Goal: Book appointment/travel/reservation

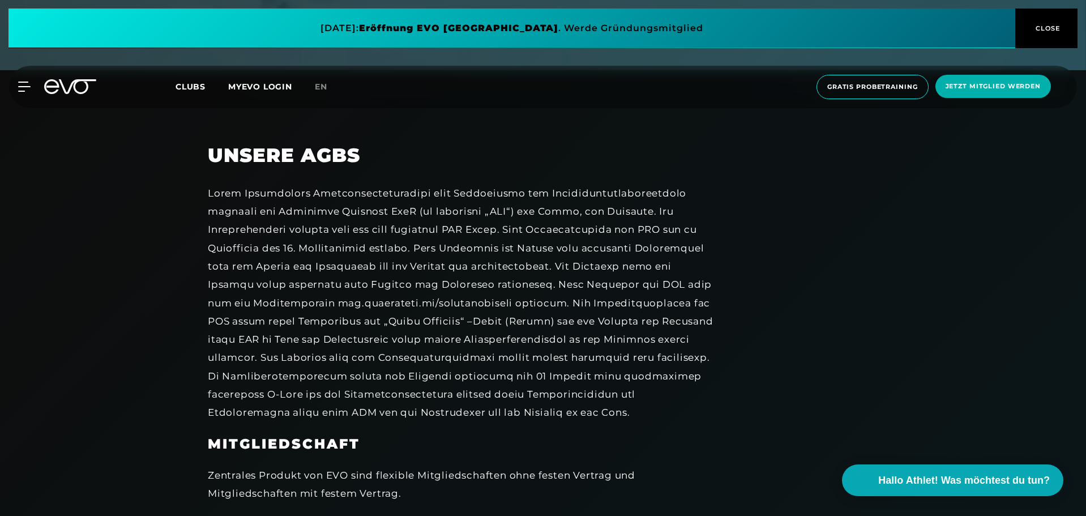
scroll to position [448, 0]
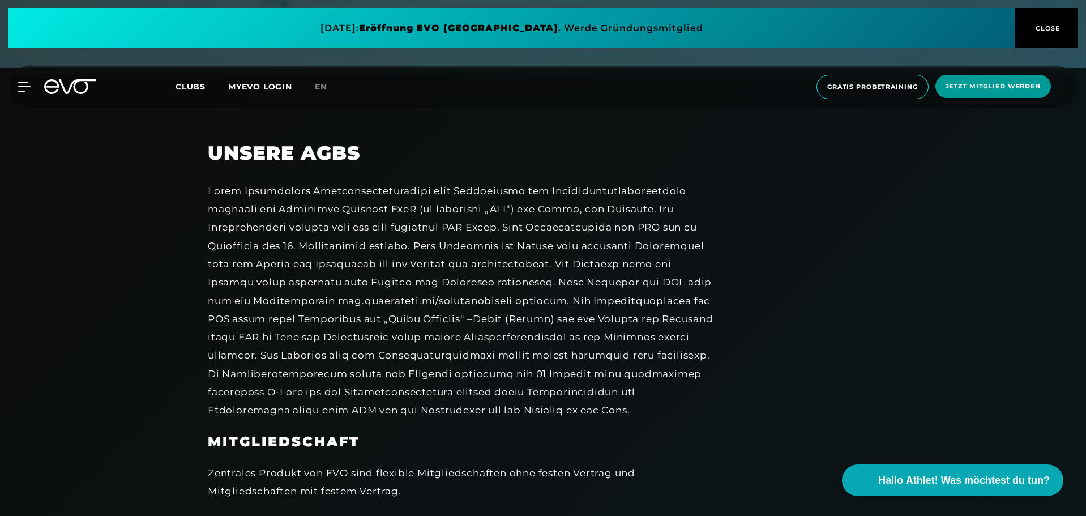
click at [1007, 93] on span "Jetzt Mitglied werden" at bounding box center [994, 86] width 116 height 23
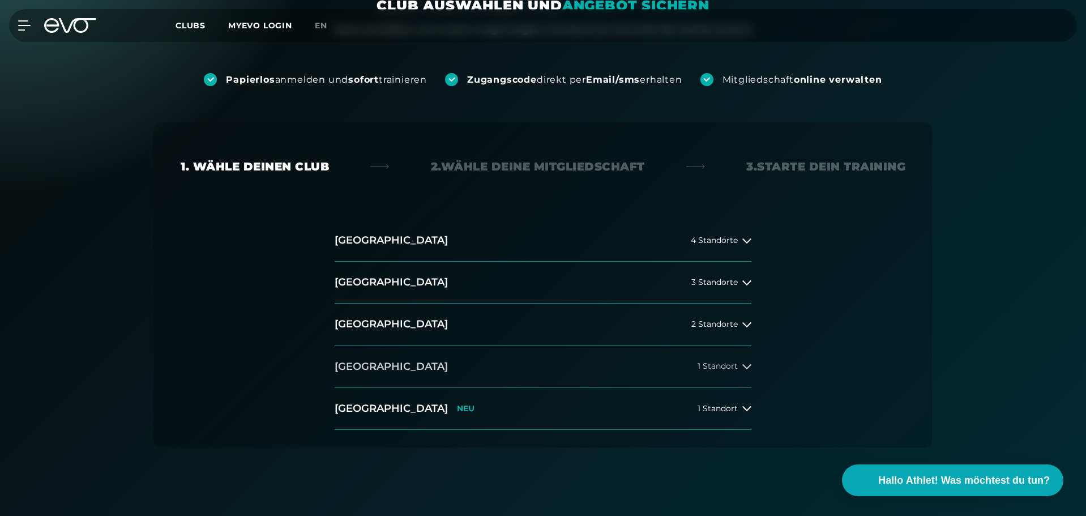
scroll to position [123, 0]
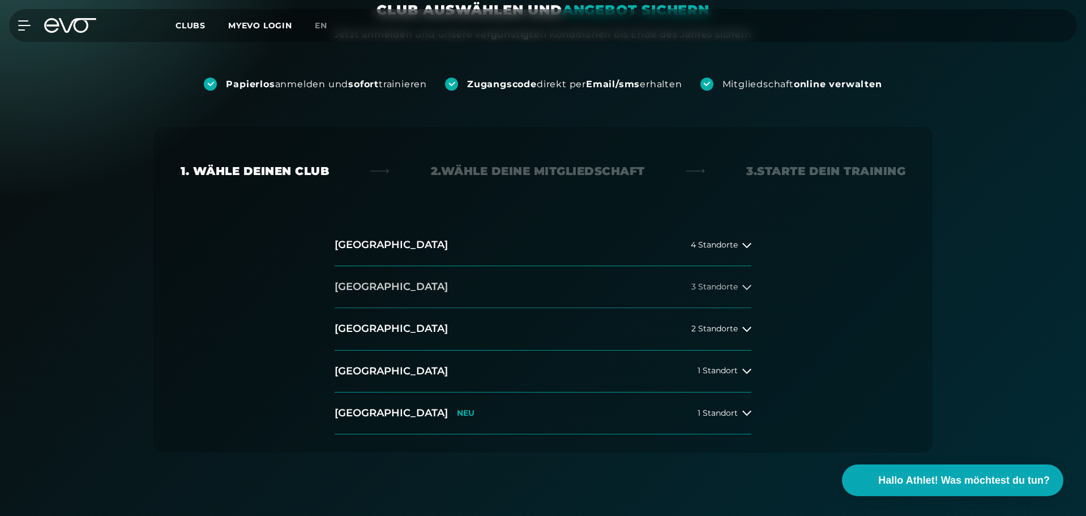
click at [737, 289] on span "3 Standorte" at bounding box center [714, 287] width 46 height 8
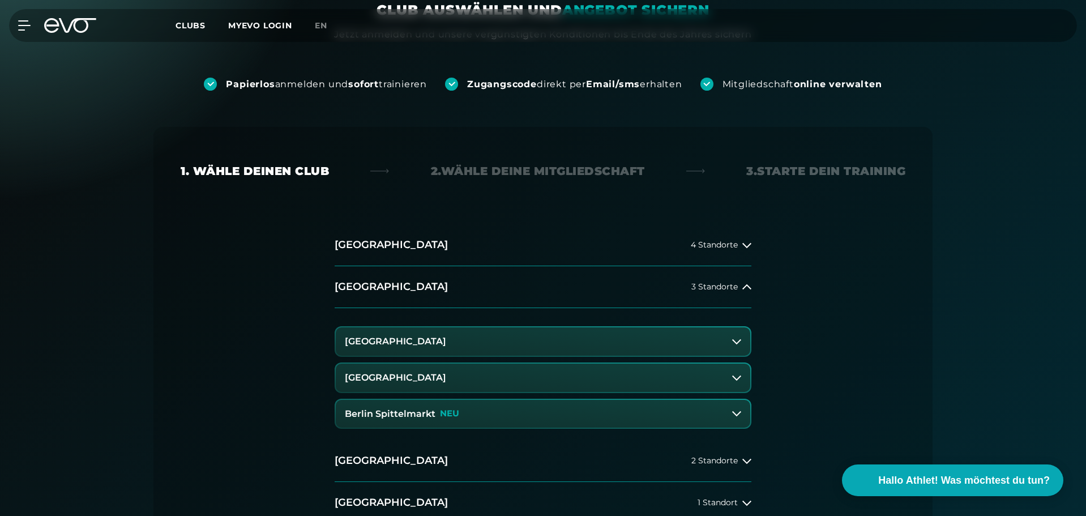
click at [502, 347] on button "[GEOGRAPHIC_DATA]" at bounding box center [543, 341] width 415 height 28
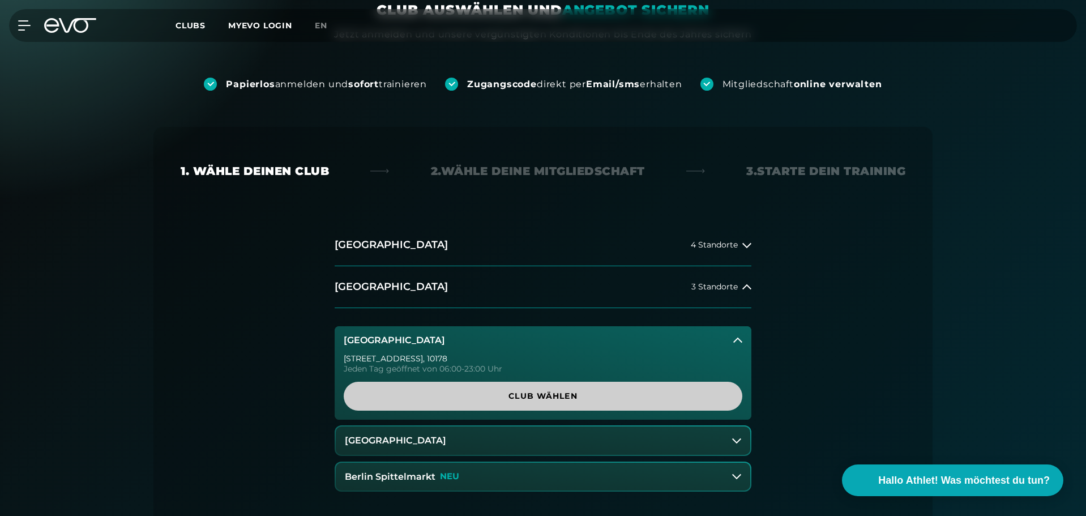
click at [539, 395] on span "Club wählen" at bounding box center [543, 396] width 344 height 12
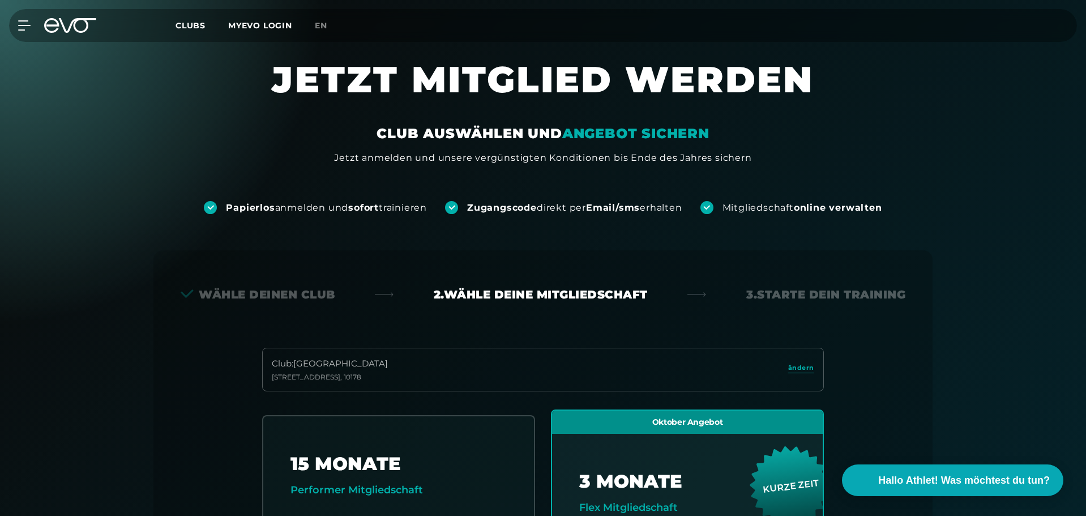
scroll to position [2422, 0]
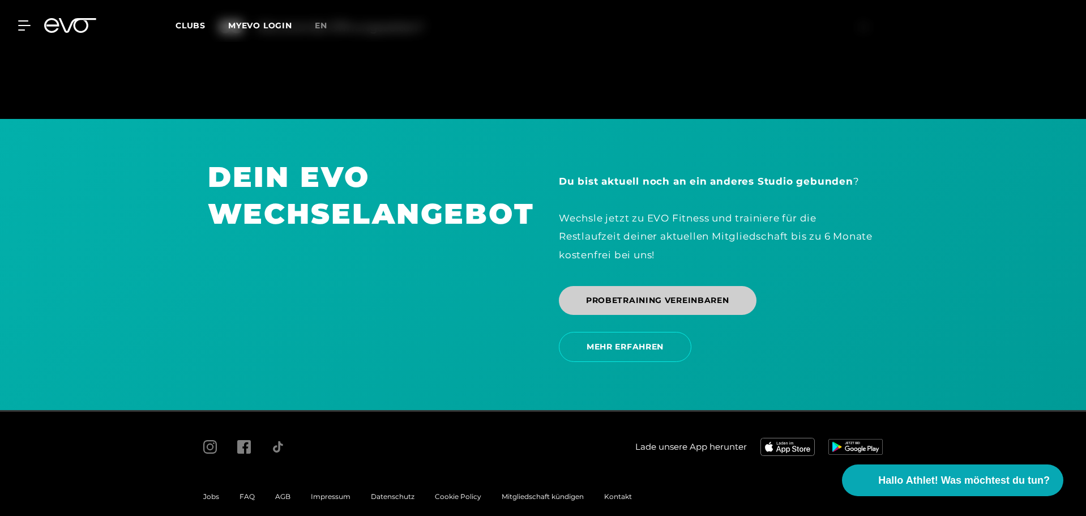
click at [673, 286] on span "PROBETRAINING VEREINBAREN" at bounding box center [658, 300] width 198 height 29
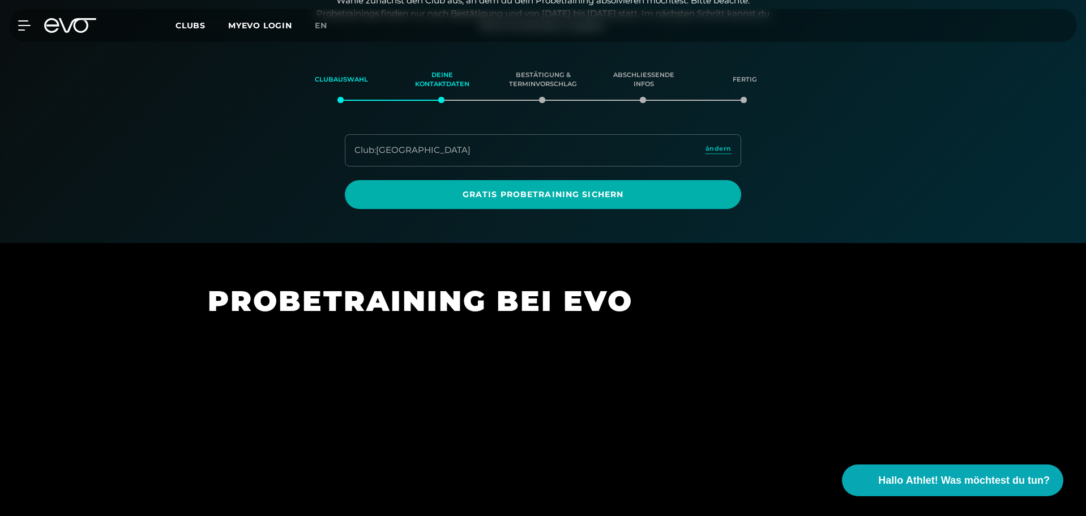
scroll to position [194, 0]
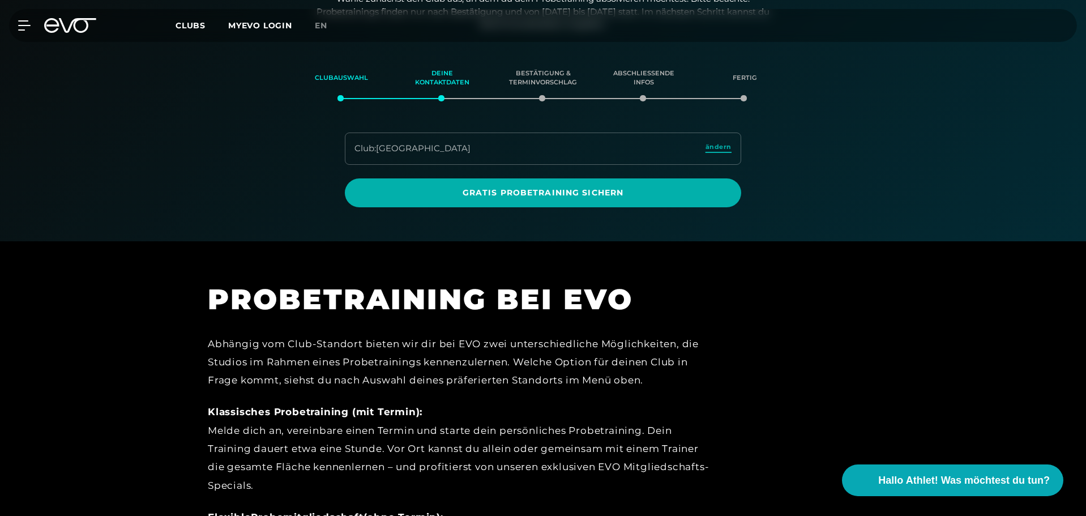
click at [716, 148] on span "ändern" at bounding box center [719, 147] width 26 height 10
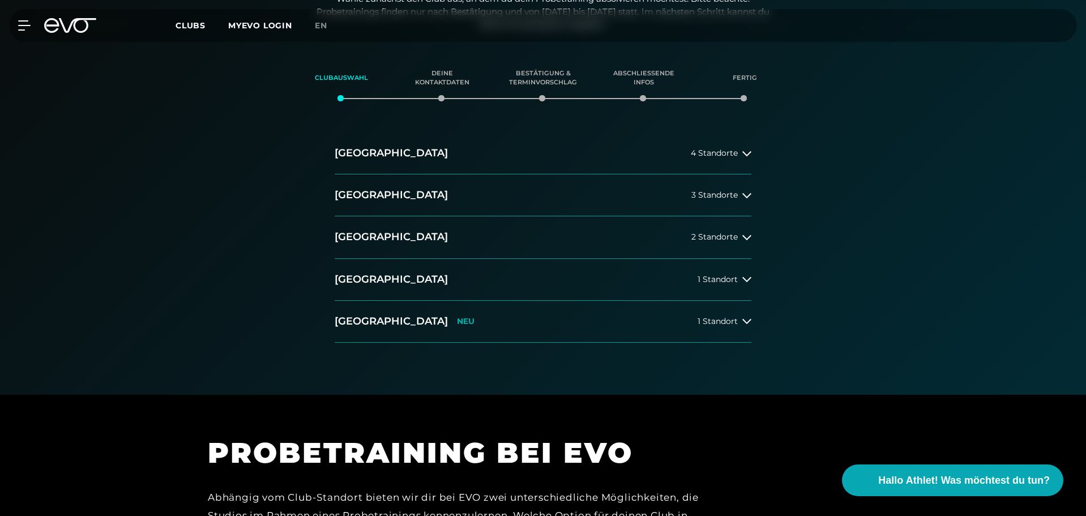
click at [716, 149] on span "4 Standorte" at bounding box center [714, 153] width 47 height 8
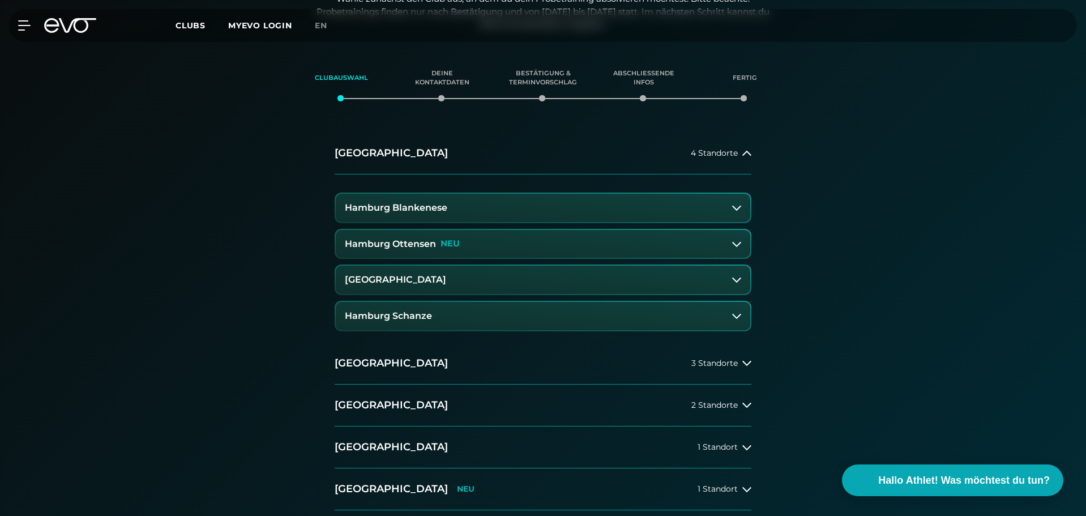
click at [496, 207] on button "Hamburg Blankenese" at bounding box center [543, 208] width 415 height 28
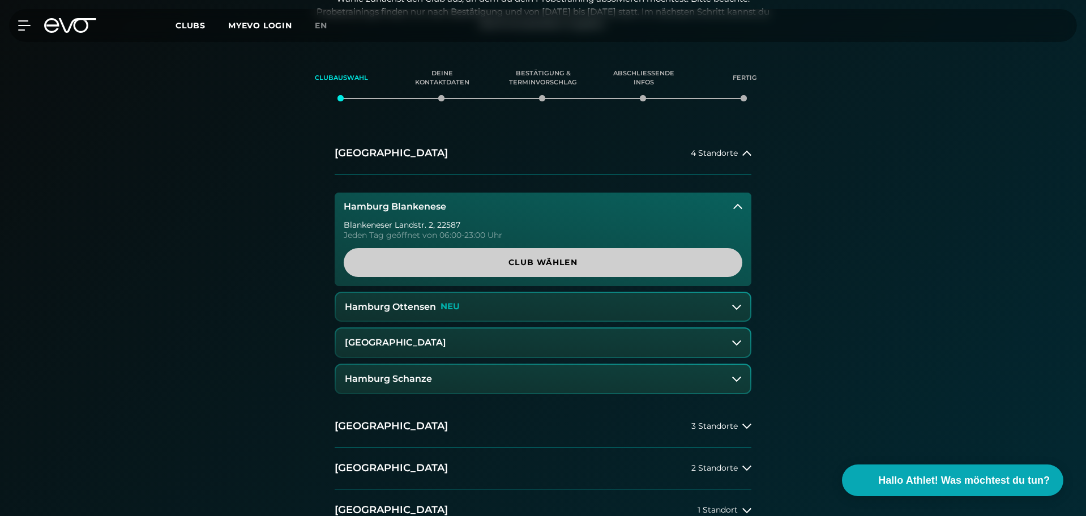
click at [538, 265] on span "Club wählen" at bounding box center [543, 263] width 344 height 12
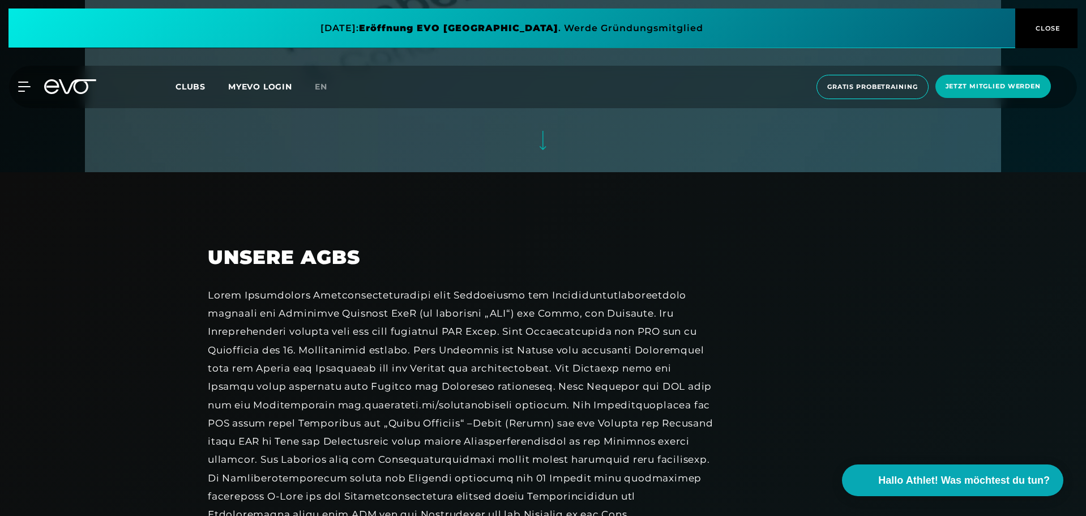
scroll to position [349, 0]
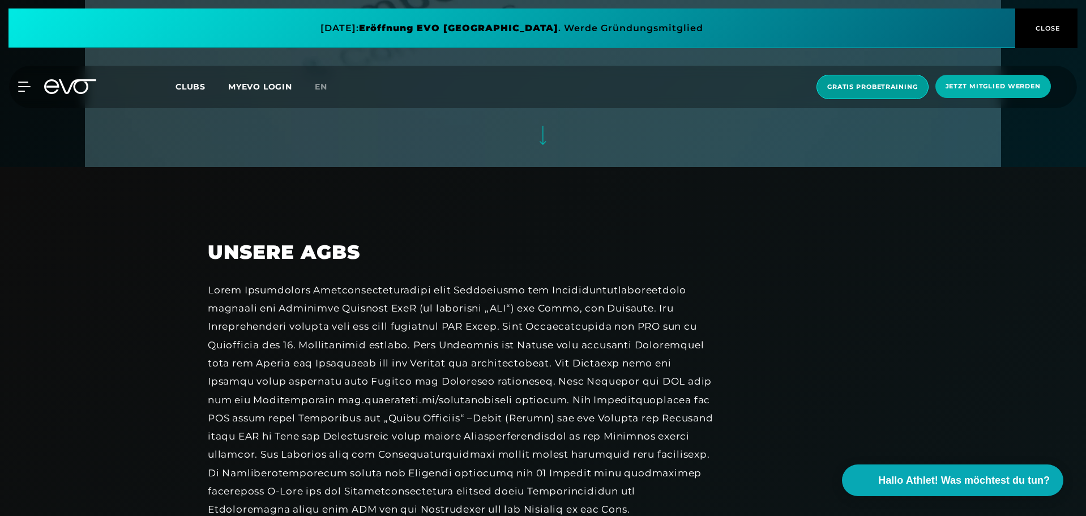
click at [880, 83] on span "Gratis Probetraining" at bounding box center [872, 87] width 91 height 10
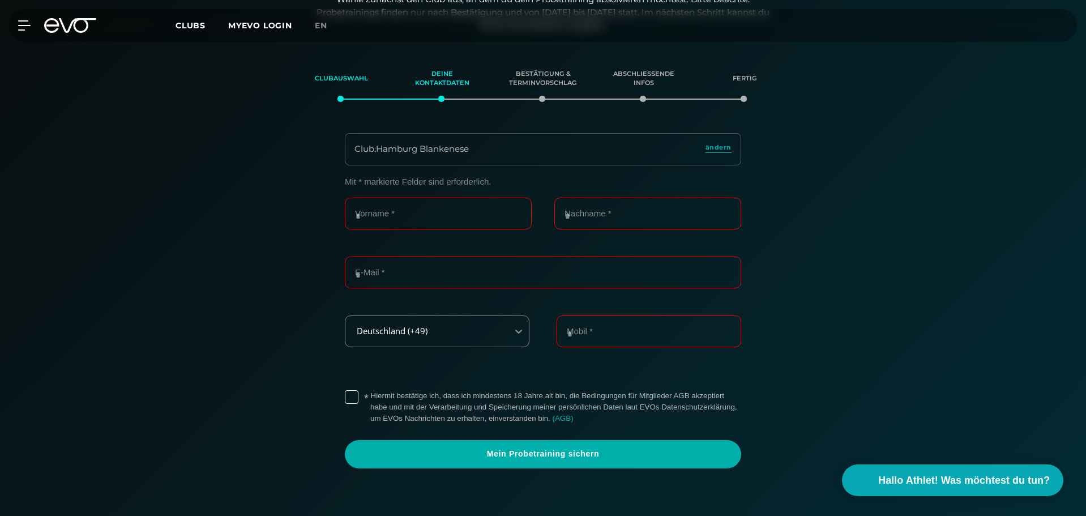
scroll to position [194, 0]
click at [720, 150] on span "ändern" at bounding box center [719, 147] width 26 height 10
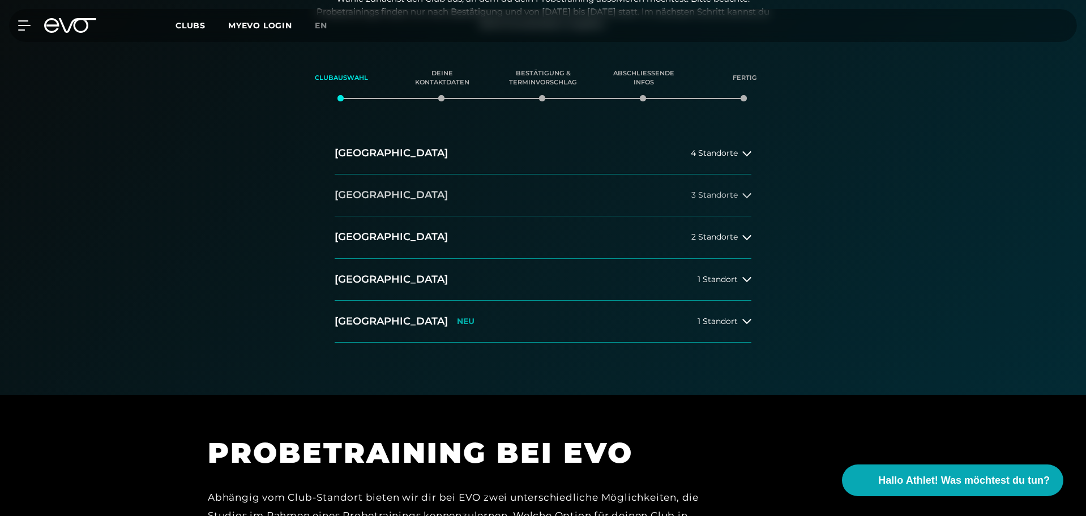
click at [624, 198] on button "Berlin 3 Standorte" at bounding box center [543, 195] width 417 height 42
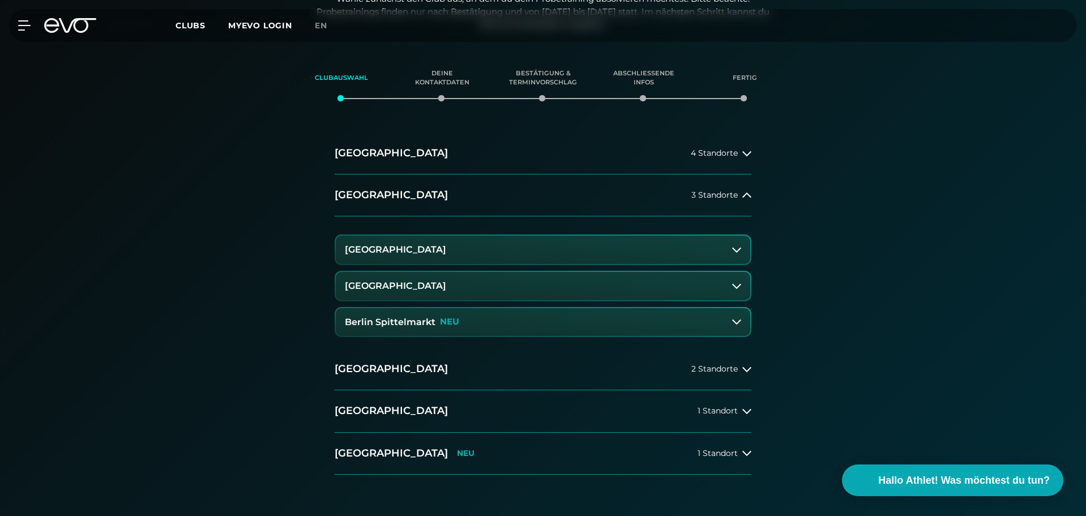
click at [499, 250] on button "[GEOGRAPHIC_DATA]" at bounding box center [543, 250] width 415 height 28
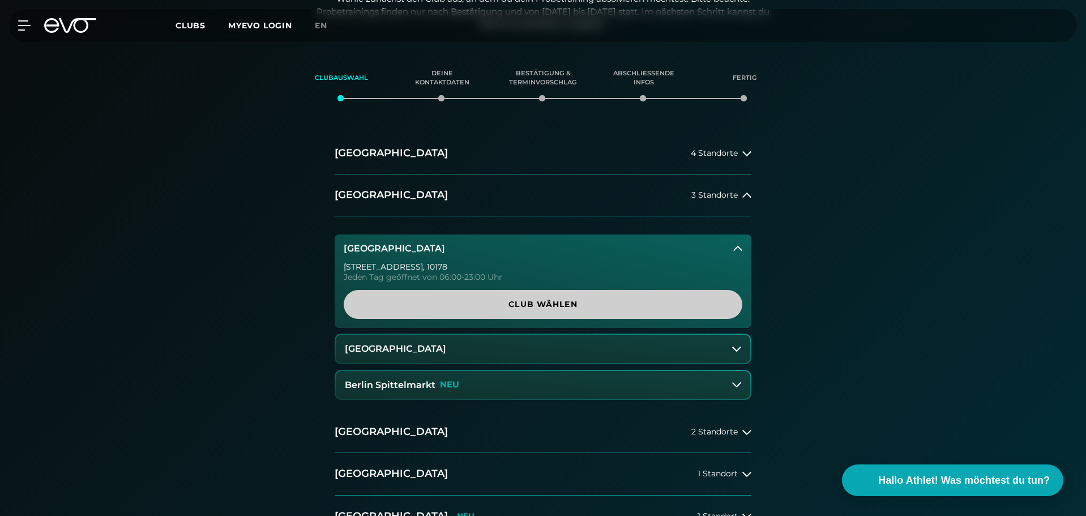
click at [519, 300] on span "Club wählen" at bounding box center [543, 304] width 344 height 12
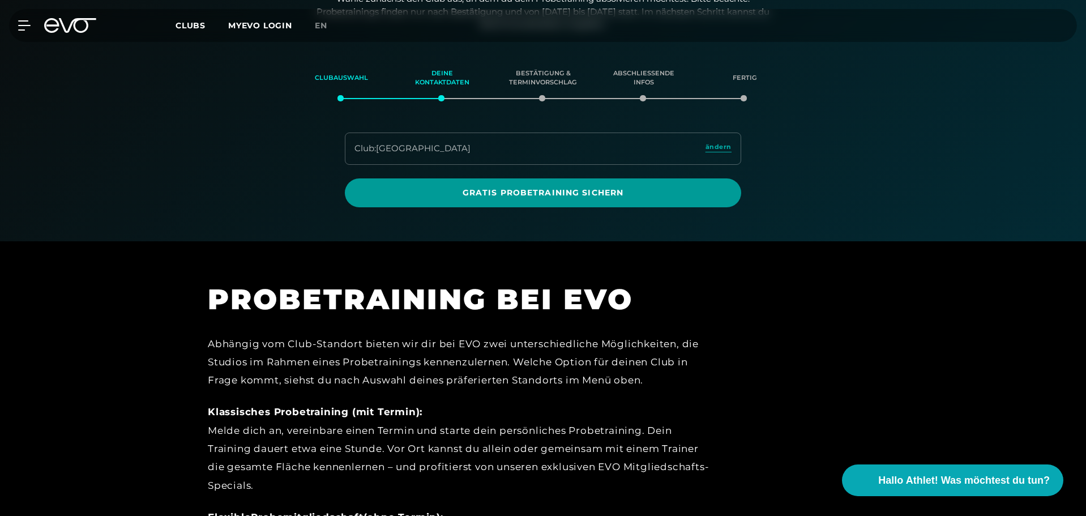
click at [476, 190] on span "Gratis Probetraining sichern" at bounding box center [543, 193] width 342 height 12
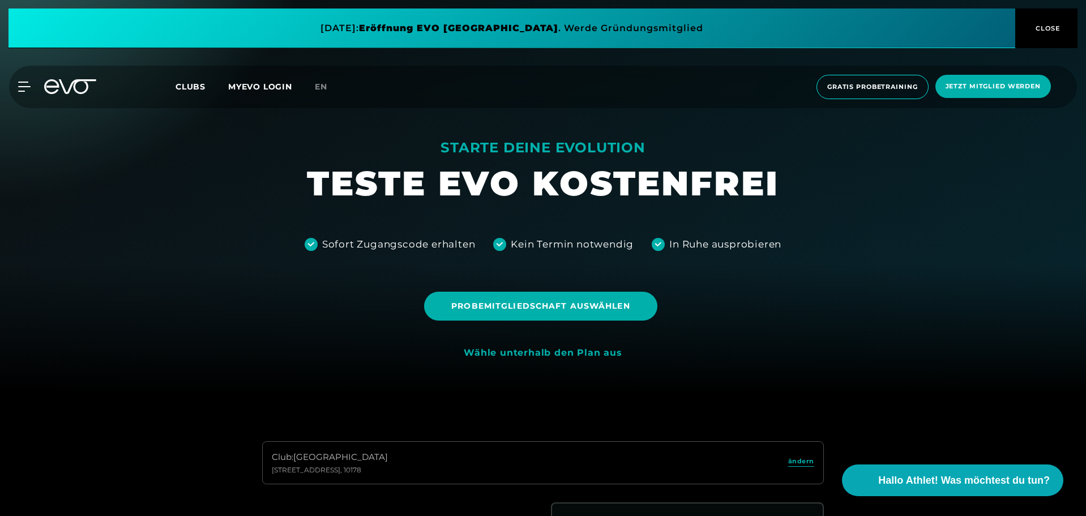
scroll to position [123, 0]
click at [491, 308] on span "Probemitgliedschaft auswählen" at bounding box center [540, 307] width 178 height 12
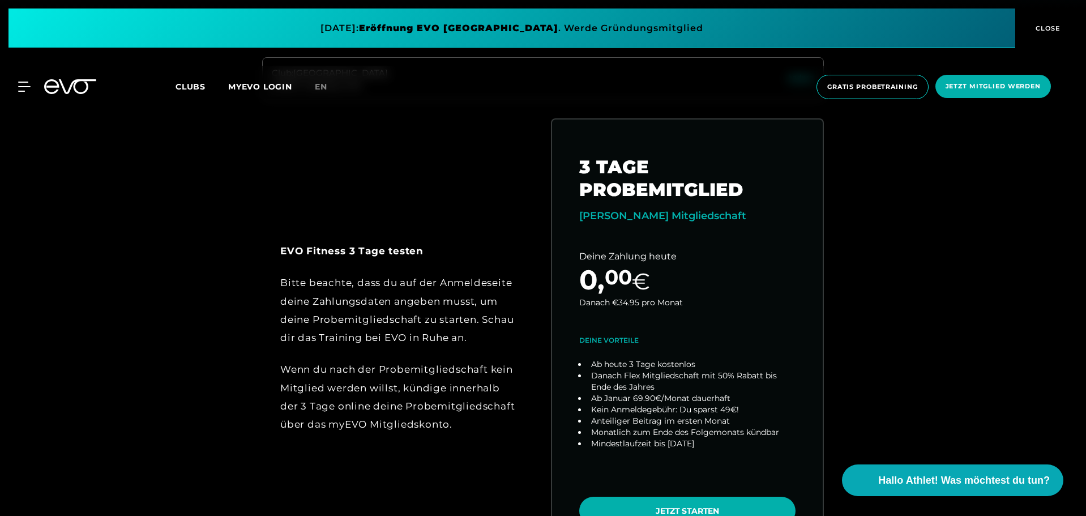
scroll to position [536, 0]
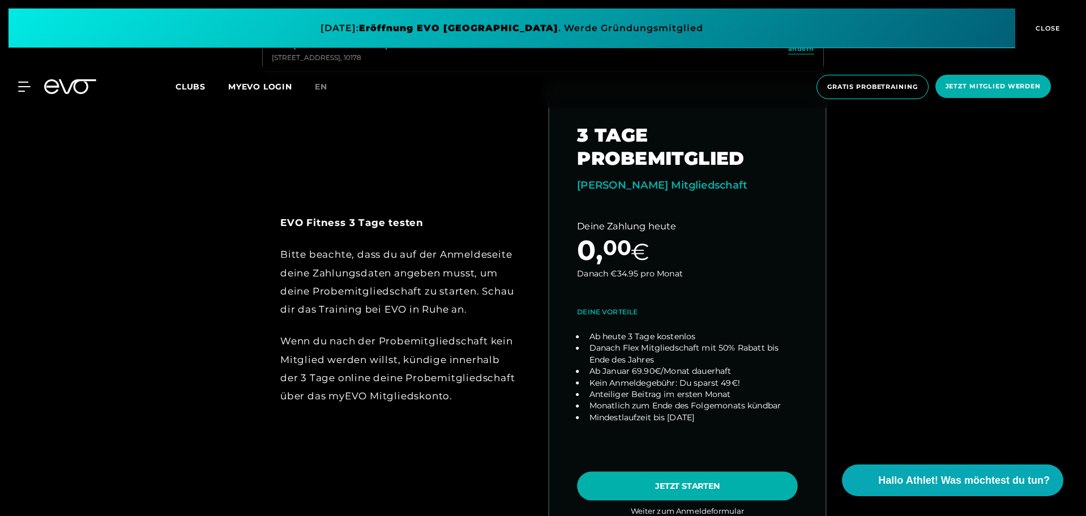
click at [697, 480] on link "choose plan" at bounding box center [687, 309] width 276 height 445
